Goal: Entertainment & Leisure: Consume media (video, audio)

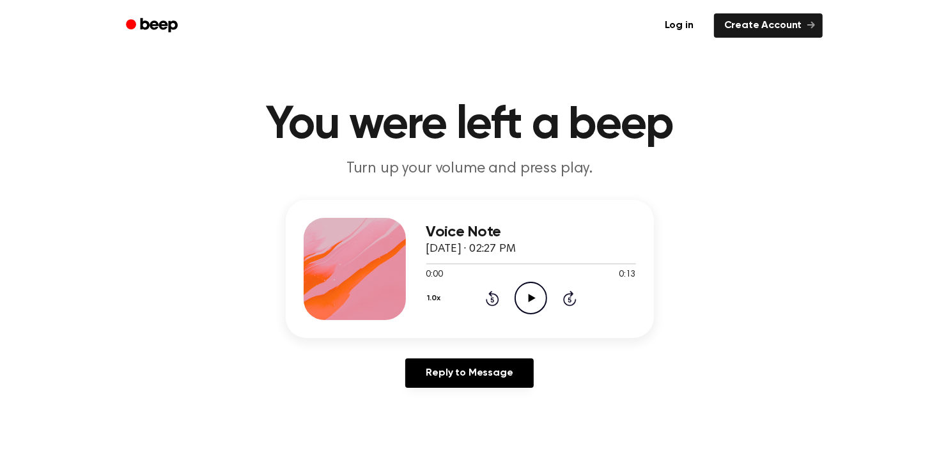
click at [527, 286] on icon "Play Audio" at bounding box center [531, 298] width 33 height 33
click at [529, 304] on icon "Play Audio" at bounding box center [531, 298] width 33 height 33
click at [535, 304] on icon "Play Audio" at bounding box center [531, 298] width 33 height 33
click at [523, 298] on icon "Play Audio" at bounding box center [531, 298] width 33 height 33
click at [539, 295] on icon "Play Audio" at bounding box center [531, 298] width 33 height 33
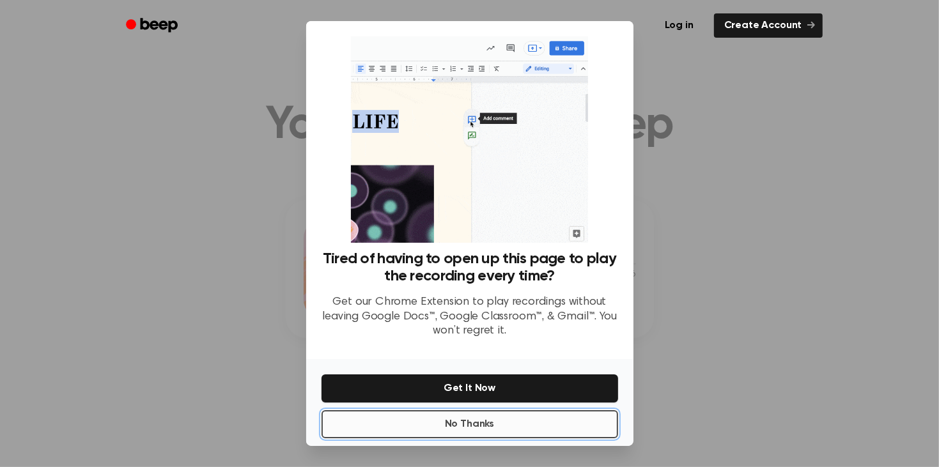
click at [514, 418] on button "No Thanks" at bounding box center [470, 424] width 297 height 28
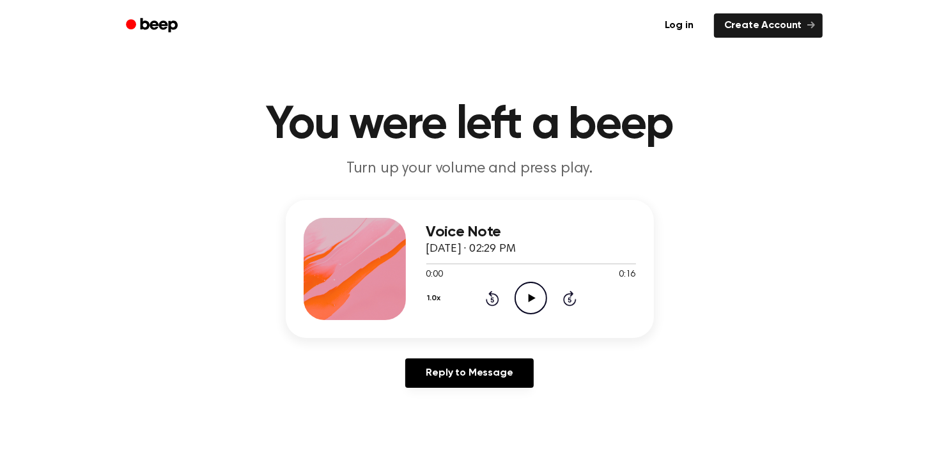
click at [519, 307] on circle at bounding box center [530, 298] width 31 height 31
click at [494, 297] on icon "Rewind 5 seconds" at bounding box center [492, 298] width 14 height 17
